Goal: Task Accomplishment & Management: Complete application form

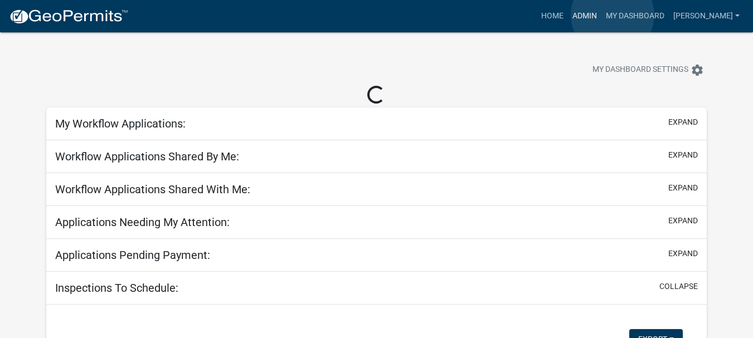
click at [601, 15] on link "Admin" at bounding box center [584, 16] width 33 height 21
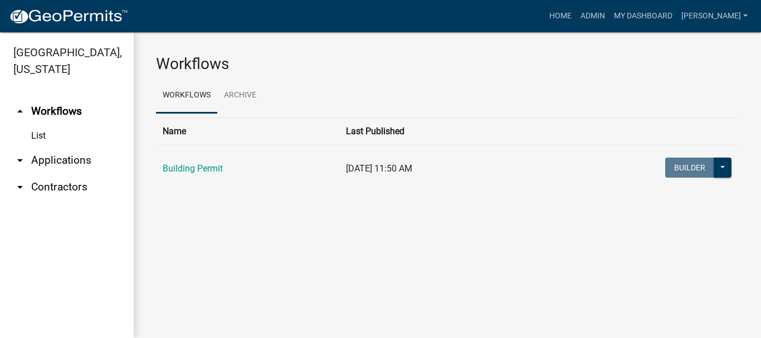
click at [43, 147] on link "arrow_drop_down Applications" at bounding box center [67, 160] width 134 height 27
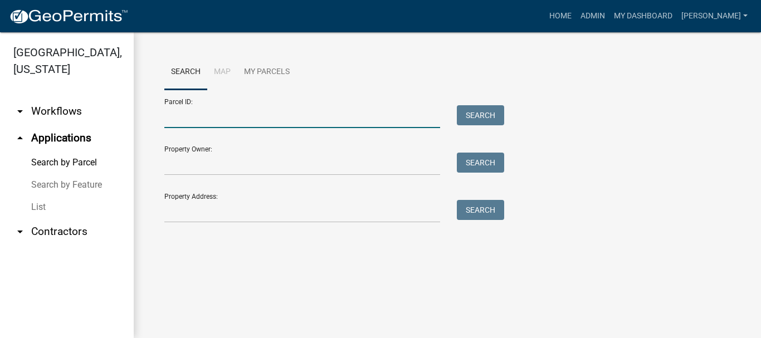
click at [171, 113] on input "Parcel ID:" at bounding box center [302, 116] width 276 height 23
paste input "64-09-16-303-014.000-003"
type input "64-09-16-303-014.000-003"
click at [471, 116] on button "Search" at bounding box center [480, 115] width 47 height 20
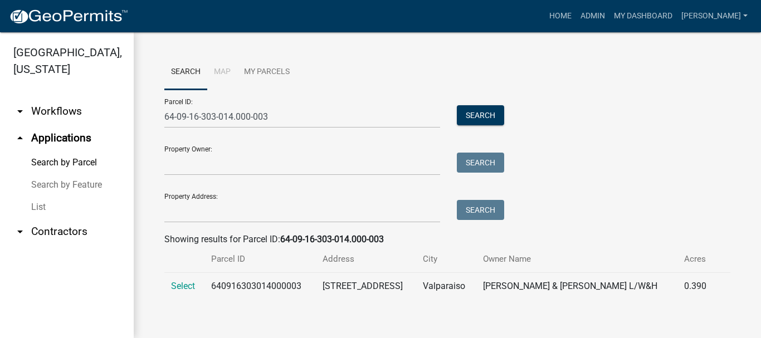
drag, startPoint x: 177, startPoint y: 288, endPoint x: 240, endPoint y: 276, distance: 64.6
click at [177, 287] on span "Select" at bounding box center [183, 286] width 24 height 11
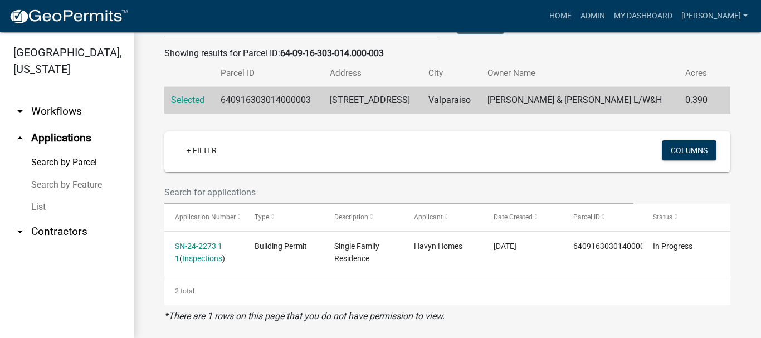
scroll to position [194, 0]
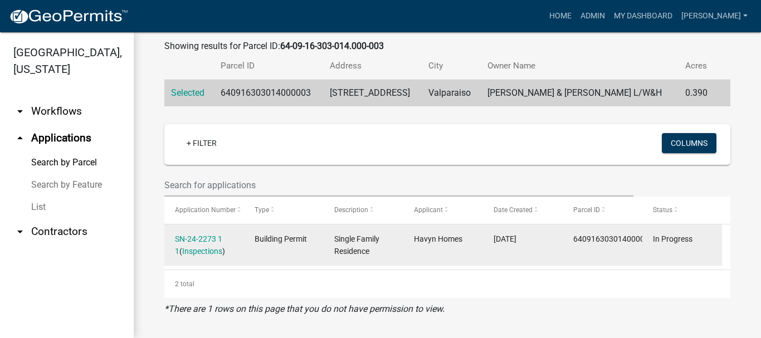
click at [202, 244] on div "SN-24-2273 1 1 ( Inspections )" at bounding box center [204, 246] width 59 height 26
click at [181, 235] on link "SN-24-2273 1 1" at bounding box center [198, 246] width 47 height 22
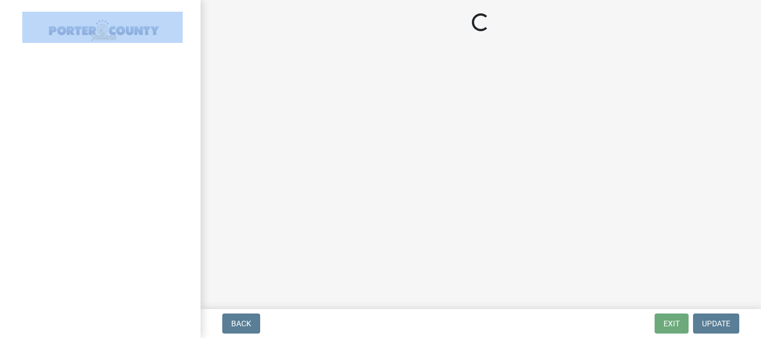
click at [181, 235] on div at bounding box center [100, 169] width 201 height 338
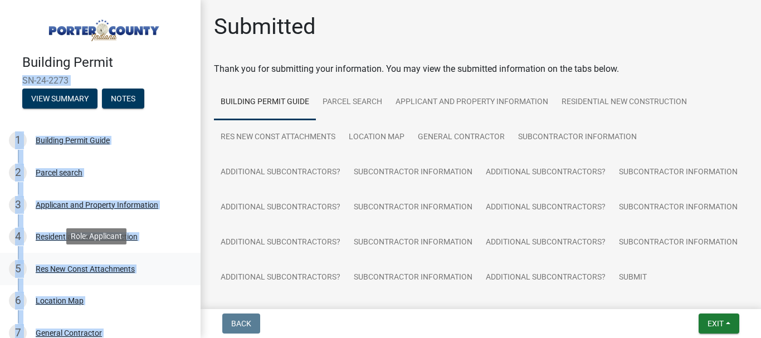
click at [164, 274] on div "5 Res New Const Attachments" at bounding box center [96, 269] width 174 height 18
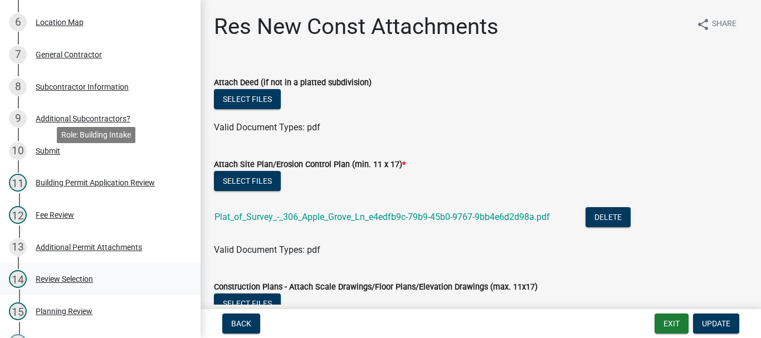
scroll to position [390, 0]
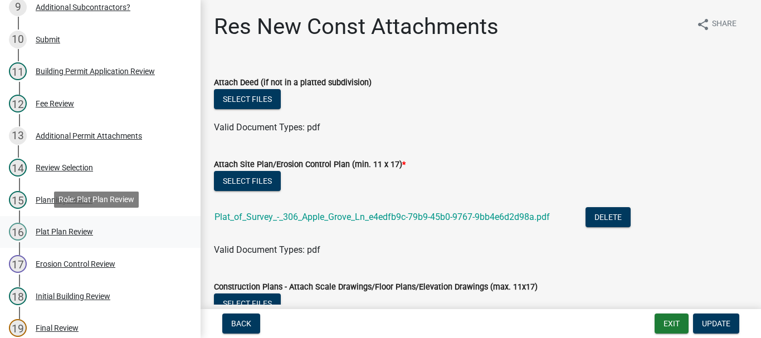
click at [62, 230] on div "Plat Plan Review" at bounding box center [64, 232] width 57 height 8
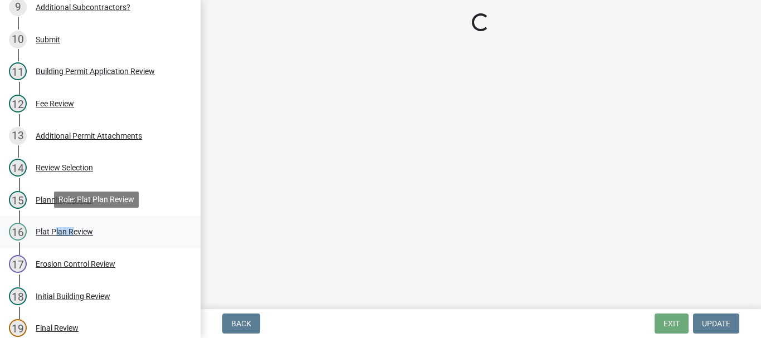
click at [62, 230] on div "Plat Plan Review" at bounding box center [64, 232] width 57 height 8
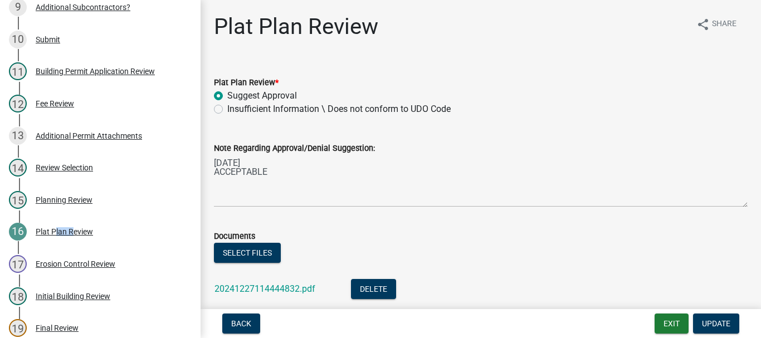
scroll to position [77, 0]
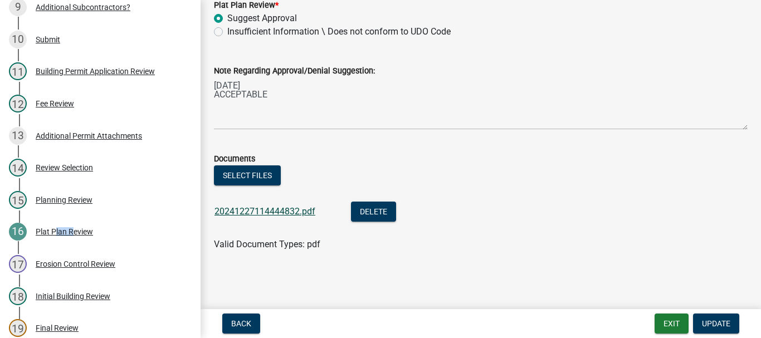
click at [250, 213] on link "20241227114444832.pdf" at bounding box center [265, 211] width 101 height 11
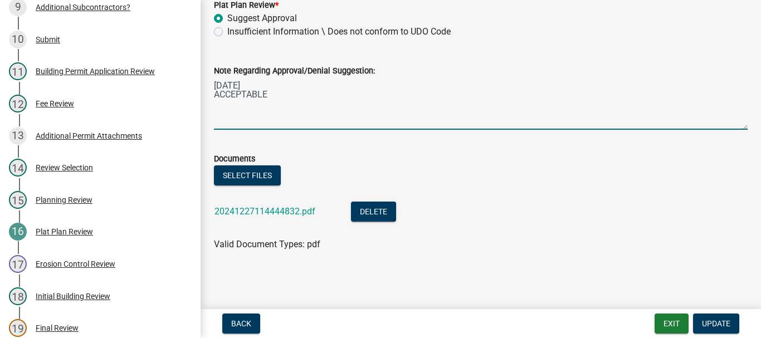
click at [215, 104] on textarea "[DATE] ACCEPTABLE" at bounding box center [481, 103] width 534 height 52
click at [267, 93] on textarea "[DATE] ACCEPTABLE" at bounding box center [481, 103] width 534 height 52
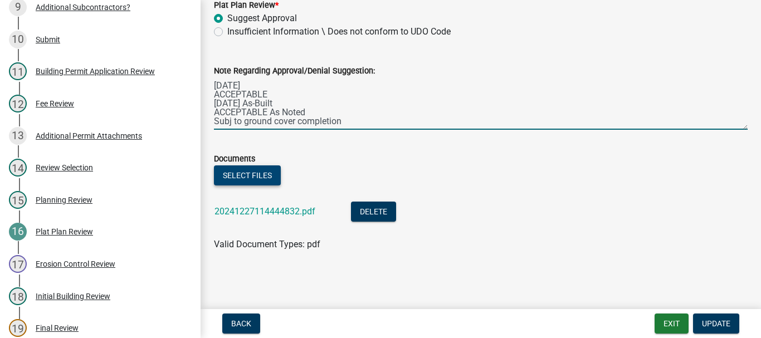
type textarea "[DATE] ACCEPTABLE [DATE] As-Built ACCEPTABLE As Noted Subj to ground cover comp…"
click at [246, 175] on button "Select files" at bounding box center [247, 176] width 67 height 20
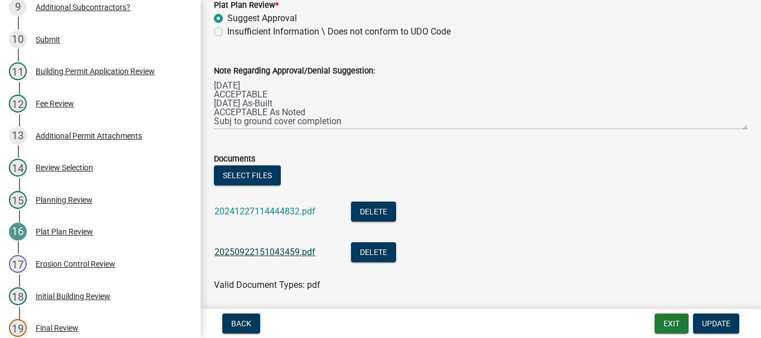
click at [270, 252] on link "20250922151043459.pdf" at bounding box center [265, 252] width 101 height 11
click at [722, 325] on span "Update" at bounding box center [716, 323] width 28 height 9
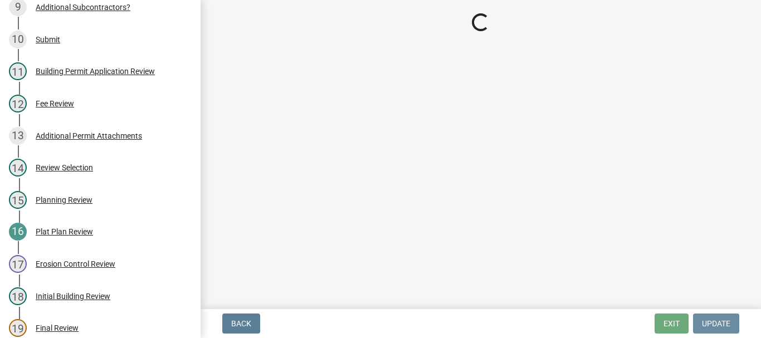
scroll to position [0, 0]
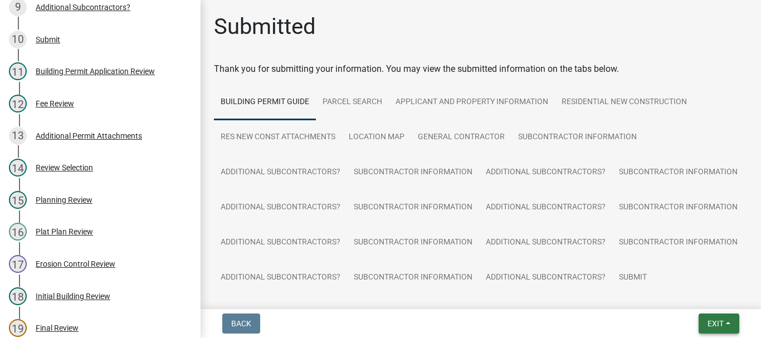
click at [716, 324] on span "Exit" at bounding box center [716, 323] width 16 height 9
click at [692, 294] on button "Save & Exit" at bounding box center [694, 294] width 89 height 27
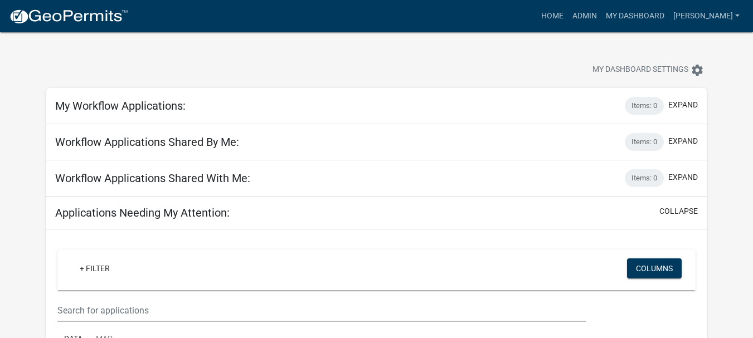
scroll to position [223, 0]
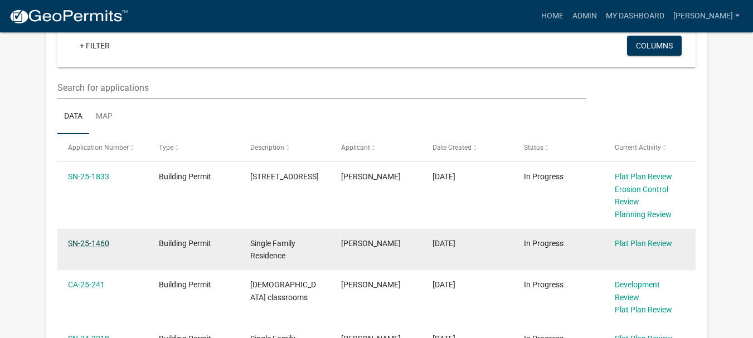
click at [100, 244] on link "SN-25-1460" at bounding box center [88, 243] width 41 height 9
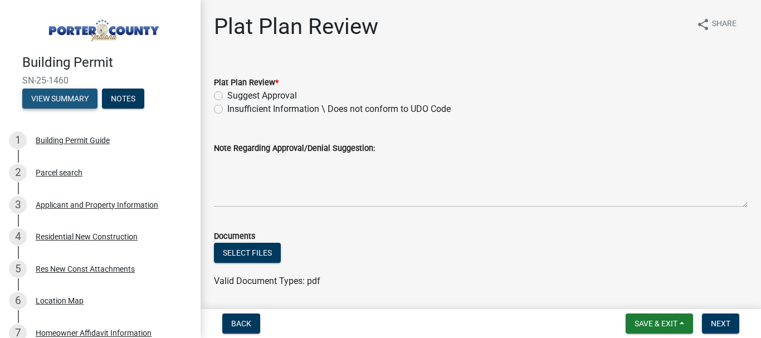
click at [79, 94] on button "View Summary" at bounding box center [59, 99] width 75 height 20
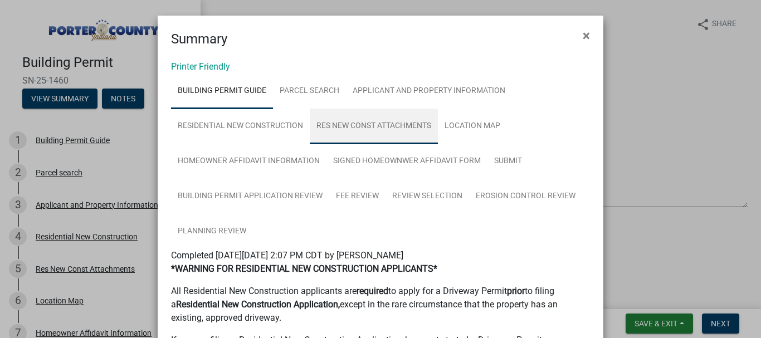
click at [372, 126] on link "Res New Const Attachments" at bounding box center [374, 127] width 128 height 36
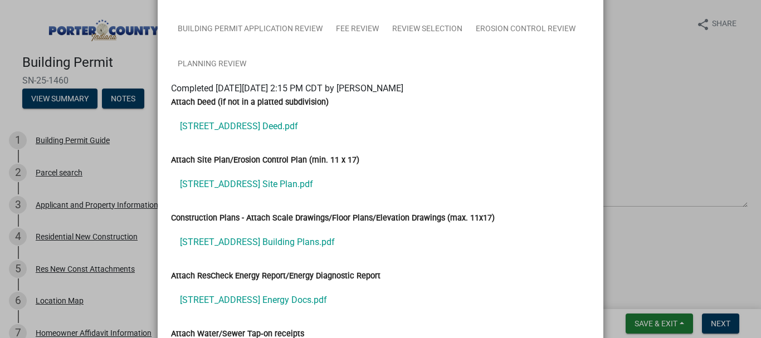
scroll to position [223, 0]
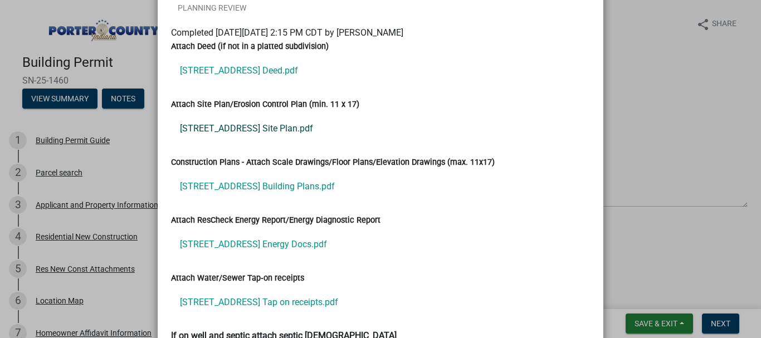
click at [226, 129] on link "213 S St Rd 2 Site Plan.pdf" at bounding box center [380, 128] width 419 height 27
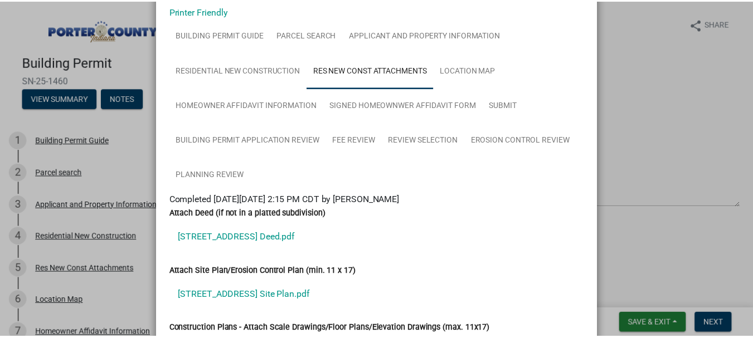
scroll to position [0, 0]
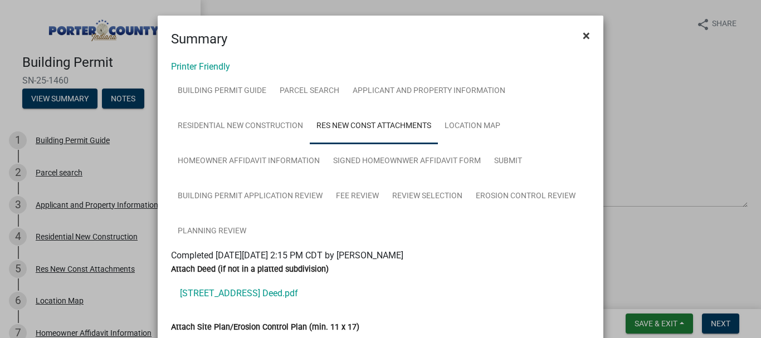
click at [585, 36] on span "×" at bounding box center [586, 36] width 7 height 16
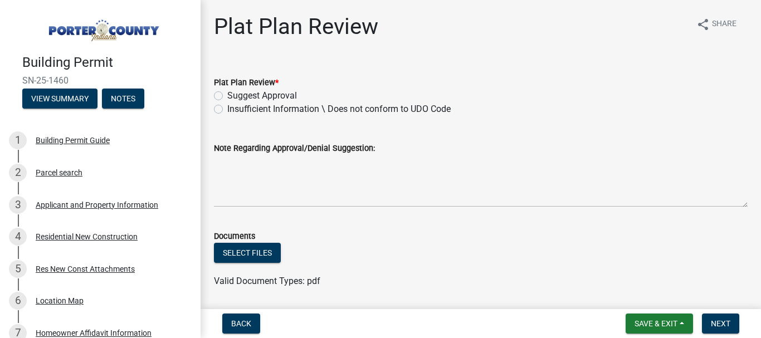
click at [227, 111] on label "Insufficient Information \ Does not conform to UDO Code" at bounding box center [338, 109] width 223 height 13
click at [227, 110] on input "Insufficient Information \ Does not conform to UDO Code" at bounding box center [230, 106] width 7 height 7
radio input "true"
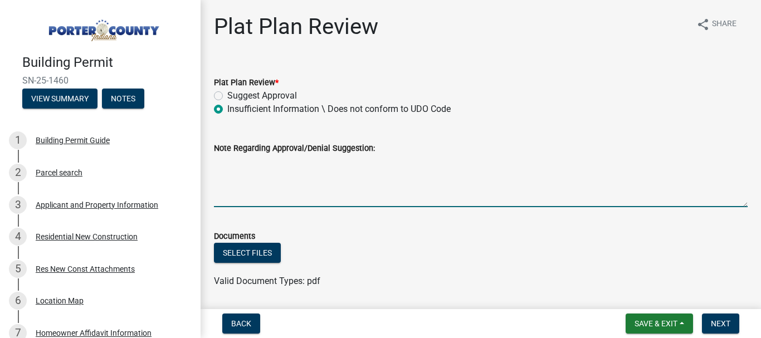
click at [222, 166] on textarea "Note Regarding Approval/Denial Suggestion:" at bounding box center [481, 181] width 534 height 52
type textarea "09/22/2025 RETURN for information"
click at [264, 252] on button "Select files" at bounding box center [247, 253] width 67 height 20
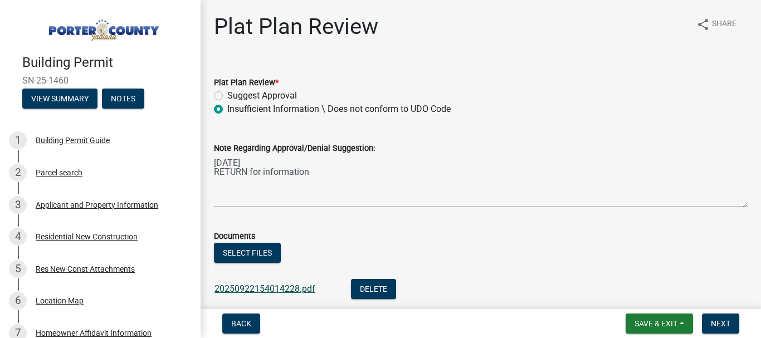
click at [267, 285] on link "20250922154014228.pdf" at bounding box center [265, 289] width 101 height 11
click at [658, 324] on span "Save & Exit" at bounding box center [656, 323] width 43 height 9
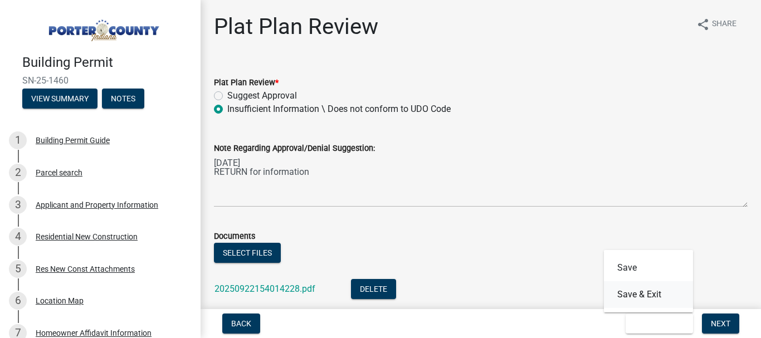
click at [651, 295] on button "Save & Exit" at bounding box center [648, 294] width 89 height 27
